Goal: Transaction & Acquisition: Purchase product/service

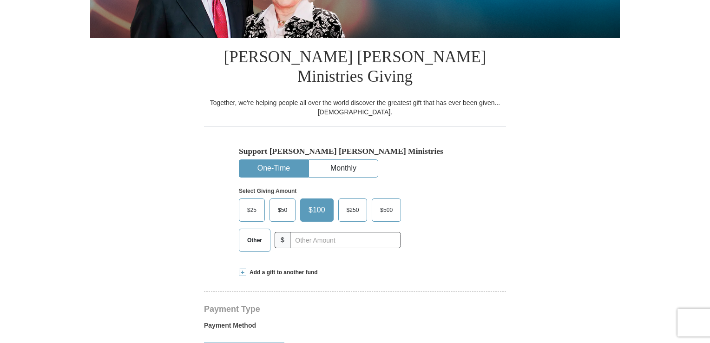
scroll to position [279, 0]
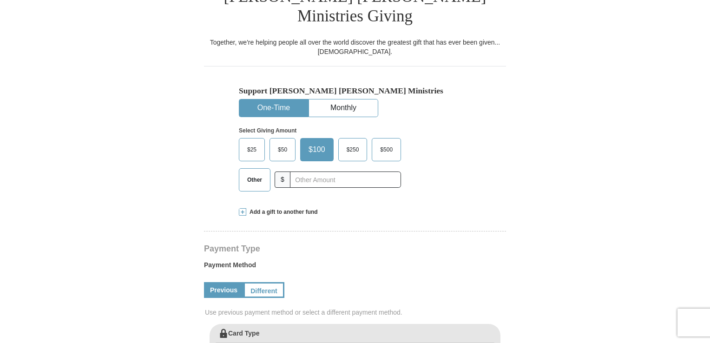
click at [282, 99] on button "One-Time" at bounding box center [273, 107] width 69 height 17
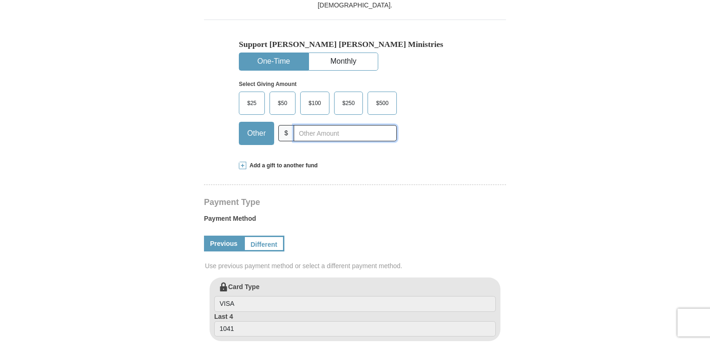
click at [303, 125] on input "text" at bounding box center [344, 133] width 103 height 16
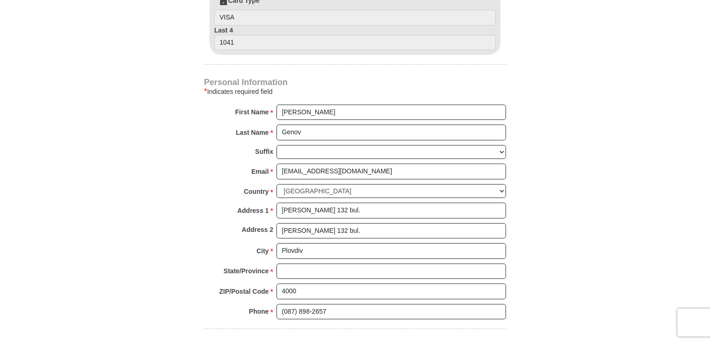
scroll to position [743, 0]
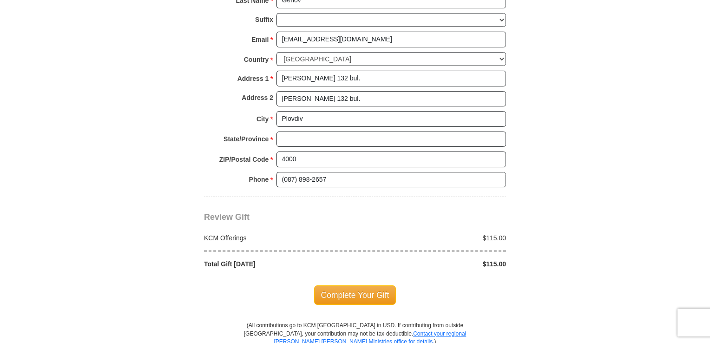
type input "115"
click at [303, 131] on input "State/Province *" at bounding box center [390, 139] width 229 height 16
type input "plovdiv"
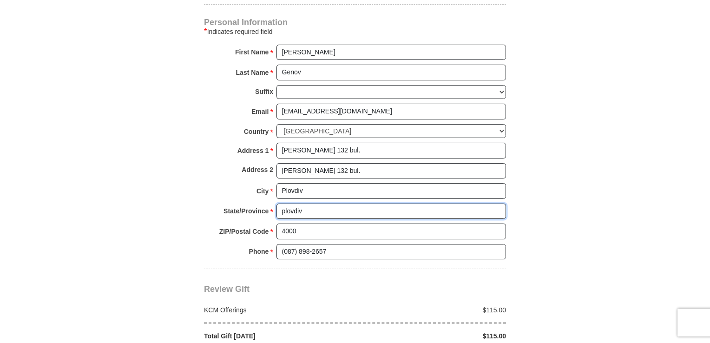
scroll to position [836, 0]
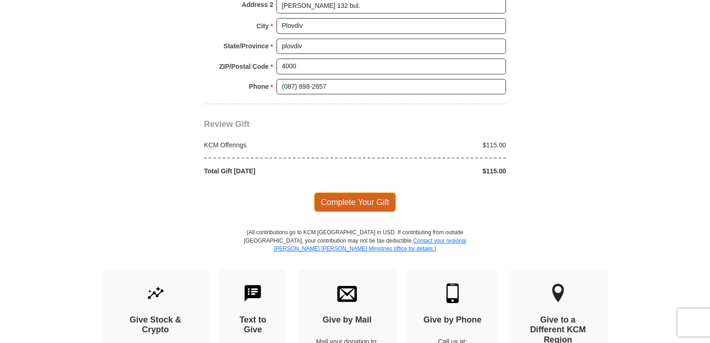
click at [365, 192] on span "Complete Your Gift" at bounding box center [355, 202] width 82 height 20
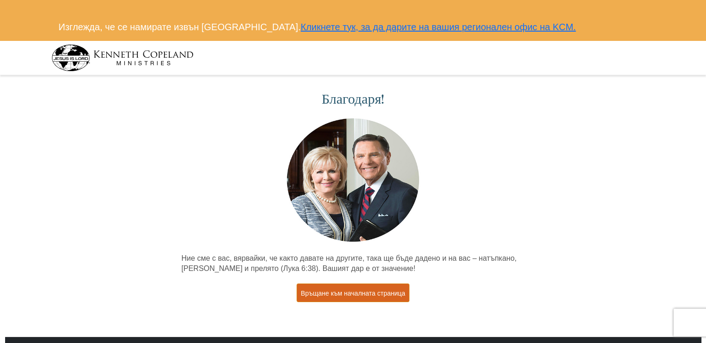
click at [358, 294] on font "Връщане към началната страница" at bounding box center [353, 292] width 104 height 7
